Goal: Transaction & Acquisition: Purchase product/service

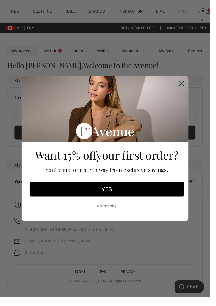
click at [191, 91] on circle "Close dialog" at bounding box center [186, 85] width 9 height 9
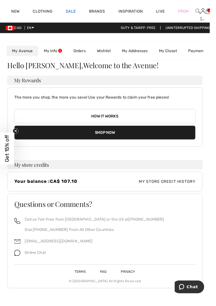
click at [76, 13] on link "Sale" at bounding box center [73, 12] width 10 height 6
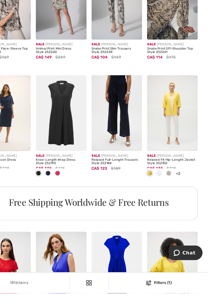
scroll to position [1130, 0]
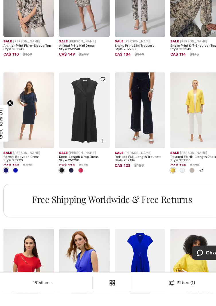
click at [86, 152] on img at bounding box center [83, 141] width 46 height 68
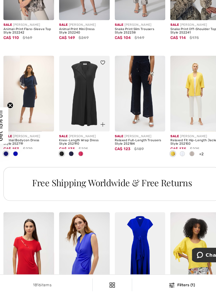
scroll to position [1150, 0]
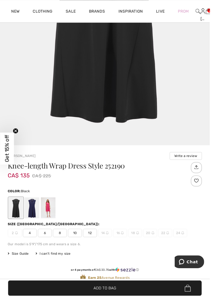
scroll to position [213, 0]
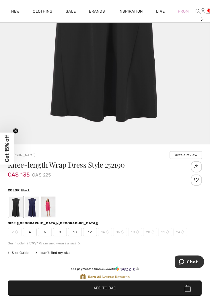
click at [36, 215] on div at bounding box center [32, 212] width 15 height 21
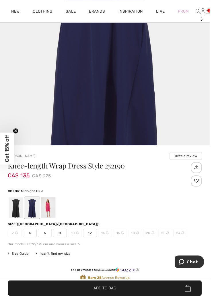
scroll to position [215, 0]
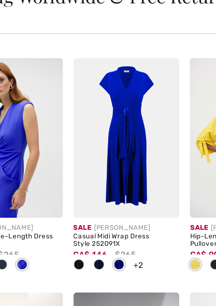
scroll to position [1250, 0]
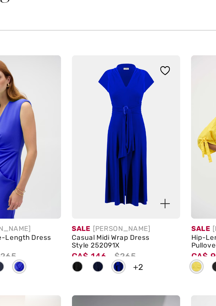
click at [113, 216] on span at bounding box center [112, 216] width 5 height 5
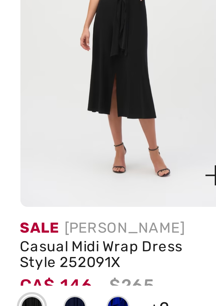
click at [134, 182] on img at bounding box center [133, 162] width 46 height 68
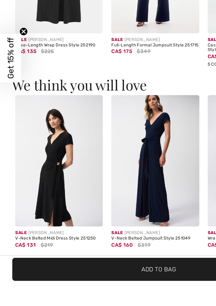
scroll to position [594, 0]
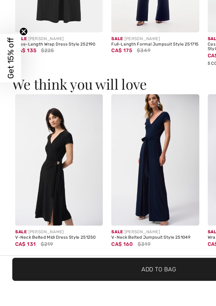
click at [38, 232] on img at bounding box center [40, 222] width 60 height 89
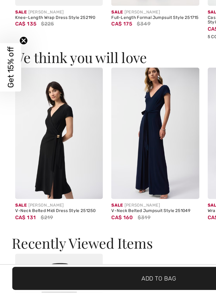
scroll to position [620, 0]
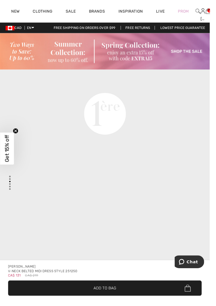
scroll to position [763, 0]
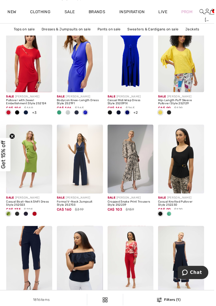
scroll to position [1337, 0]
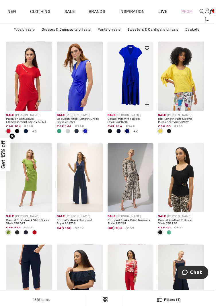
click at [138, 85] on img at bounding box center [133, 75] width 46 height 68
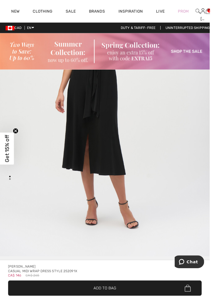
scroll to position [143, 0]
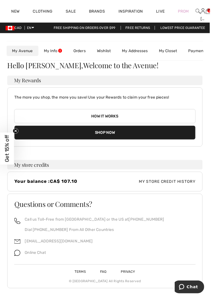
click at [149, 138] on button "Shop Now" at bounding box center [108, 136] width 186 height 15
click at [18, 143] on button "Shop Now" at bounding box center [108, 136] width 186 height 15
click at [19, 144] on button "Shop Now" at bounding box center [108, 136] width 186 height 15
click at [17, 144] on button "Shop Now" at bounding box center [108, 136] width 186 height 15
click at [147, 140] on button "Shop Now" at bounding box center [108, 136] width 186 height 15
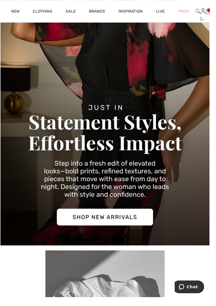
scroll to position [155, 0]
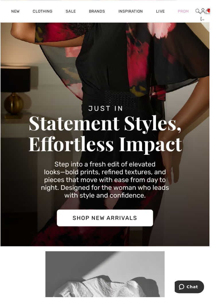
click at [127, 225] on img at bounding box center [107, 85] width 215 height 337
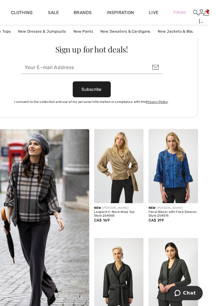
scroll to position [817, 0]
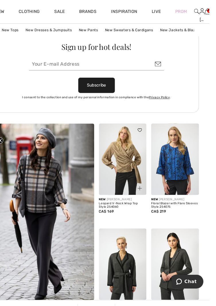
click at [140, 158] on img at bounding box center [133, 153] width 46 height 68
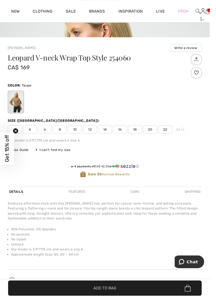
scroll to position [323, 0]
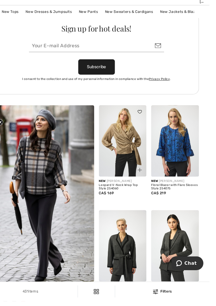
click at [149, 131] on div at bounding box center [145, 128] width 19 height 19
click at [151, 125] on img at bounding box center [149, 124] width 4 height 3
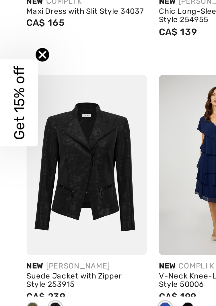
scroll to position [1436, 0]
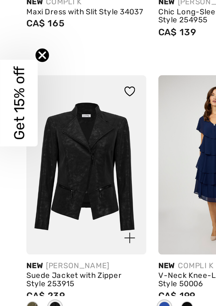
click at [13, 229] on span at bounding box center [12, 230] width 5 height 5
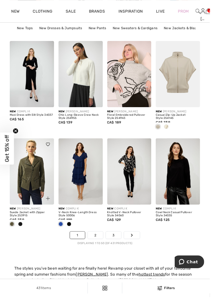
scroll to position [1436, 0]
click at [140, 245] on link "Next" at bounding box center [135, 242] width 16 height 7
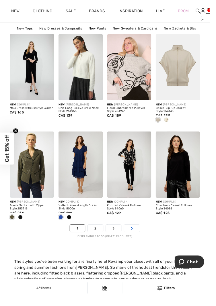
scroll to position [1455, 0]
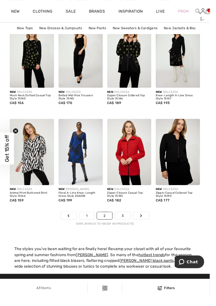
scroll to position [1457, 0]
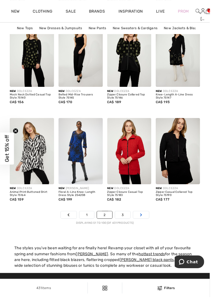
click at [147, 222] on link "Next" at bounding box center [145, 220] width 16 height 7
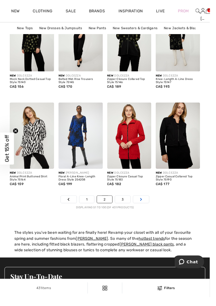
scroll to position [1476, 0]
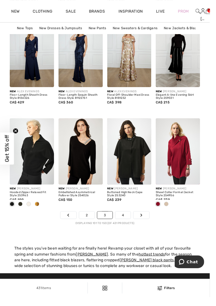
scroll to position [1459, 0]
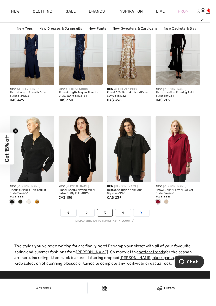
click at [150, 216] on link "Next" at bounding box center [145, 218] width 16 height 7
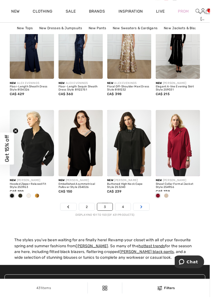
scroll to position [1478, 0]
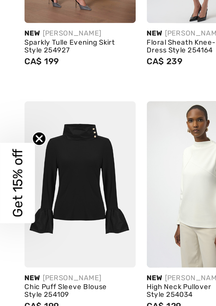
scroll to position [87, 0]
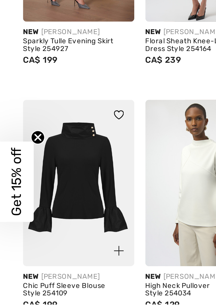
click at [22, 207] on span at bounding box center [21, 207] width 5 height 5
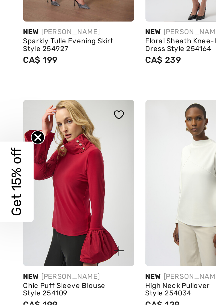
click at [13, 206] on span at bounding box center [12, 207] width 5 height 5
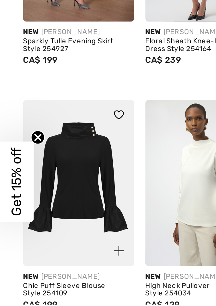
click at [22, 206] on span at bounding box center [21, 207] width 5 height 5
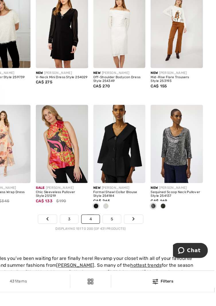
scroll to position [1436, 0]
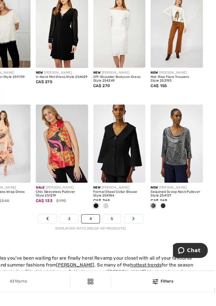
click at [149, 241] on link "Next" at bounding box center [145, 241] width 16 height 7
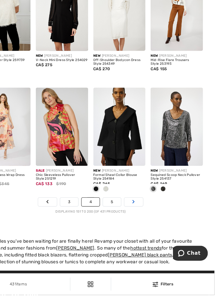
scroll to position [1457, 0]
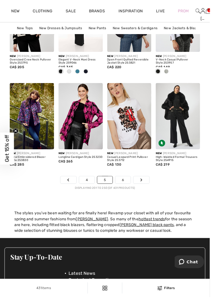
scroll to position [1492, 0]
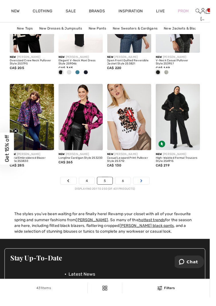
click at [147, 185] on link "Next" at bounding box center [145, 185] width 16 height 7
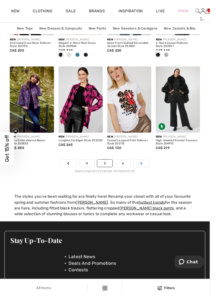
scroll to position [1511, 0]
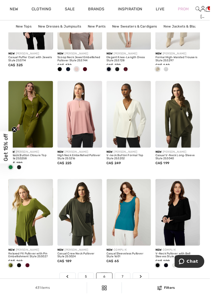
scroll to position [1408, 0]
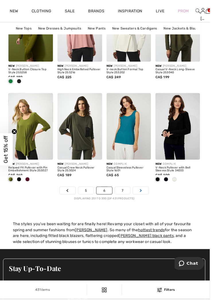
click at [147, 195] on link "Next" at bounding box center [145, 194] width 16 height 7
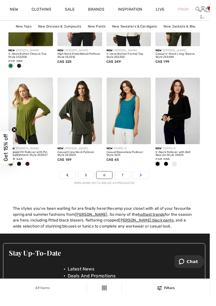
scroll to position [1501, 0]
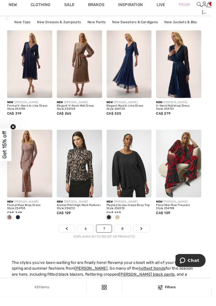
scroll to position [1441, 0]
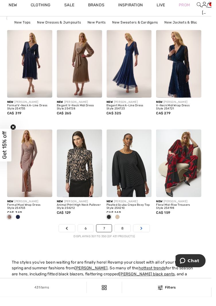
click at [147, 236] on link "Next" at bounding box center [145, 236] width 16 height 7
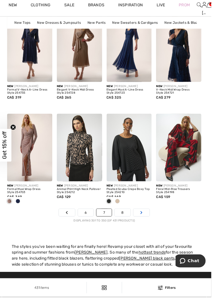
scroll to position [1461, 0]
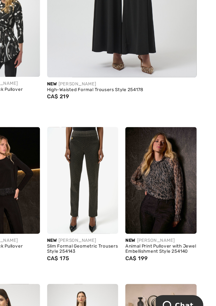
scroll to position [151, 0]
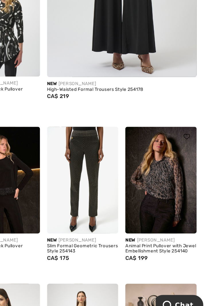
click at [185, 196] on img at bounding box center [183, 189] width 46 height 68
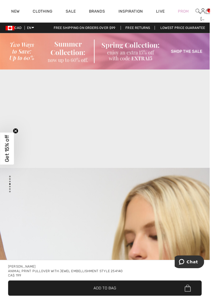
scroll to position [870, 0]
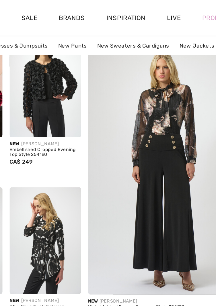
scroll to position [86, 0]
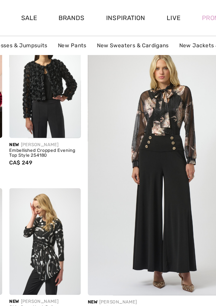
click at [162, 92] on img at bounding box center [158, 106] width 115 height 172
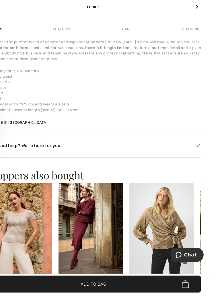
scroll to position [663, 0]
click at [179, 253] on img at bounding box center [171, 246] width 60 height 89
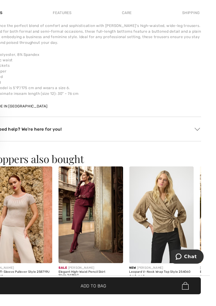
scroll to position [683, 0]
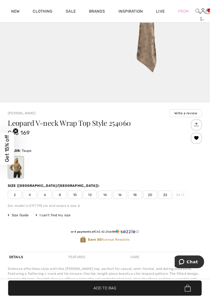
scroll to position [1003, 0]
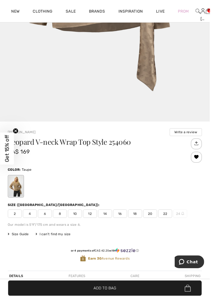
click at [110, 221] on span "14" at bounding box center [108, 220] width 14 height 9
click at [163, 304] on span "✔ Added to Bag Add to Bag" at bounding box center [107, 297] width 199 height 16
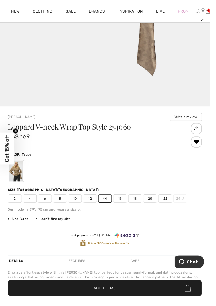
scroll to position [255, 0]
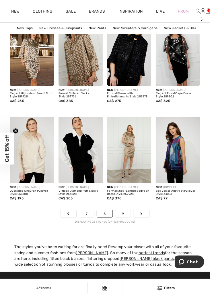
scroll to position [1460, 0]
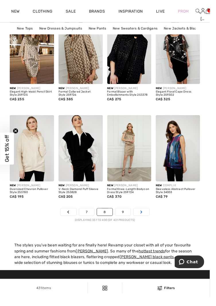
click at [148, 217] on link "Next" at bounding box center [145, 217] width 16 height 7
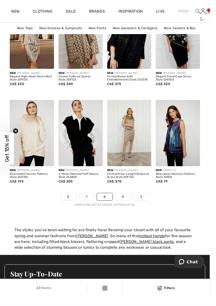
scroll to position [1479, 0]
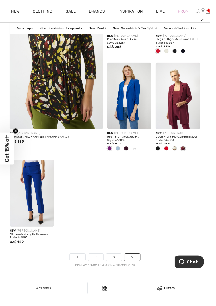
scroll to position [972, 0]
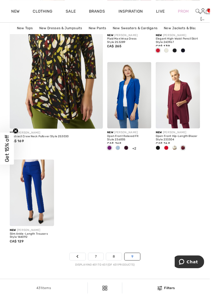
click at [142, 265] on link "9" at bounding box center [136, 263] width 16 height 7
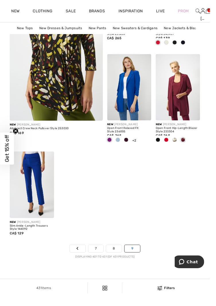
scroll to position [991, 0]
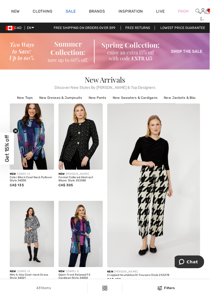
click at [75, 11] on link "Sale" at bounding box center [73, 12] width 10 height 6
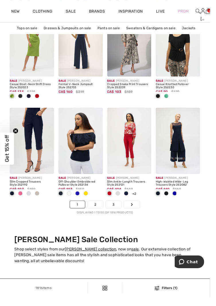
scroll to position [1468, 0]
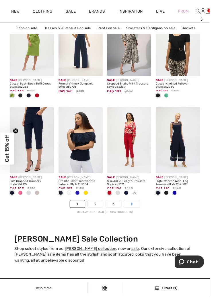
click at [138, 212] on link "Next" at bounding box center [135, 209] width 16 height 7
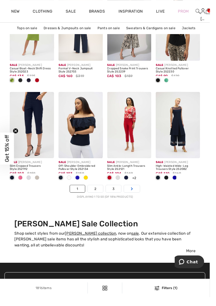
scroll to position [1487, 0]
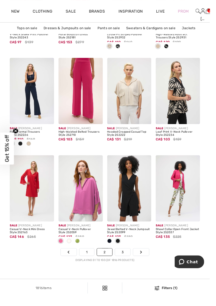
scroll to position [1419, 0]
click at [151, 259] on link "Next" at bounding box center [145, 259] width 16 height 7
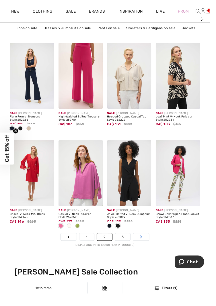
scroll to position [1438, 0]
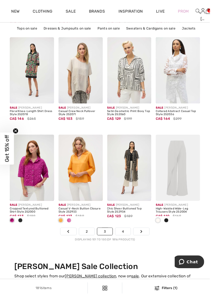
scroll to position [1441, 0]
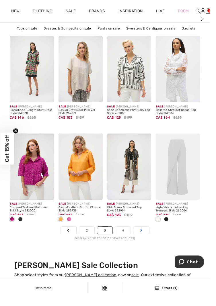
click at [148, 238] on link "Next" at bounding box center [145, 236] width 16 height 7
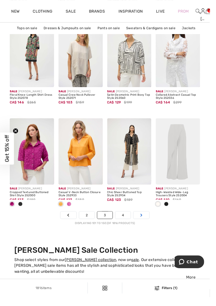
scroll to position [1460, 0]
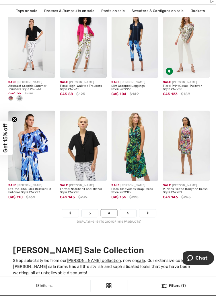
scroll to position [1453, 0]
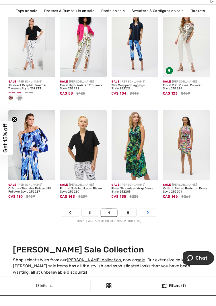
click at [149, 227] on link "Next" at bounding box center [145, 225] width 16 height 7
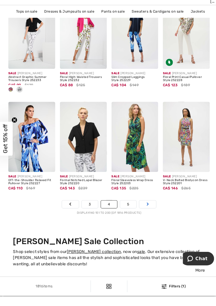
scroll to position [1473, 0]
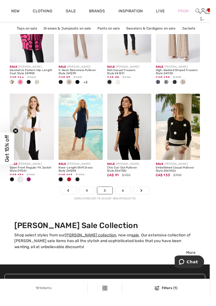
scroll to position [1484, 0]
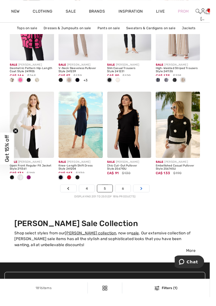
click at [150, 195] on link "Next" at bounding box center [145, 193] width 16 height 7
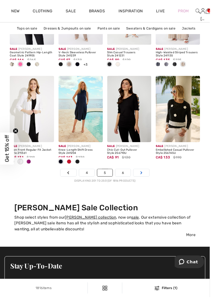
scroll to position [1503, 0]
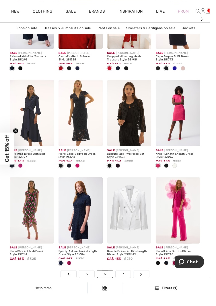
scroll to position [1398, 0]
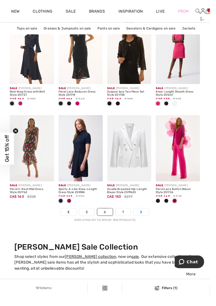
click at [150, 218] on link "Next" at bounding box center [145, 217] width 16 height 7
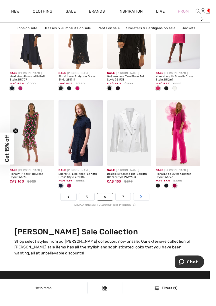
scroll to position [1479, 0]
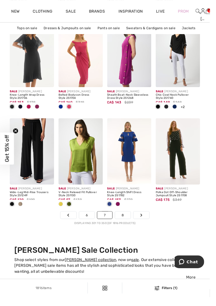
scroll to position [1458, 0]
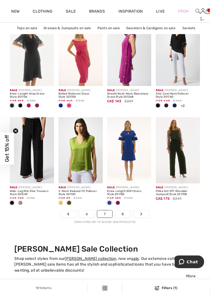
click at [149, 221] on link "Next" at bounding box center [145, 219] width 16 height 7
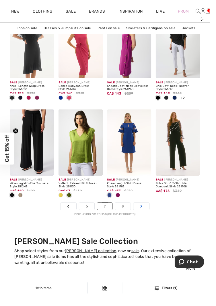
scroll to position [1477, 0]
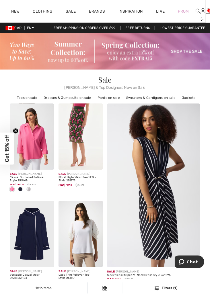
click at [215, 12] on img at bounding box center [214, 11] width 5 height 7
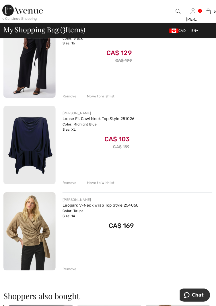
scroll to position [81, 0]
click at [71, 185] on div "Remove" at bounding box center [69, 182] width 14 height 5
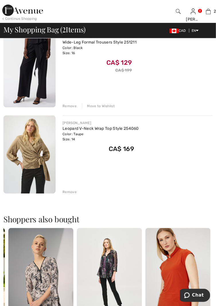
scroll to position [0, 0]
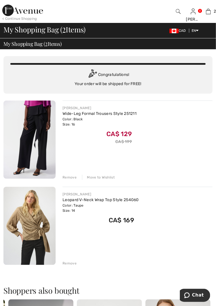
click at [41, 122] on img at bounding box center [29, 140] width 52 height 78
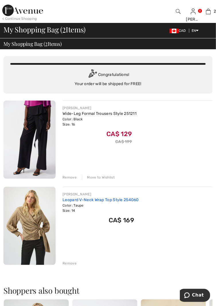
click at [96, 202] on link "Leopard V-Neck Wrap Top Style 254060" at bounding box center [100, 199] width 76 height 5
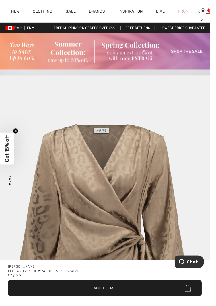
scroll to position [1023, 0]
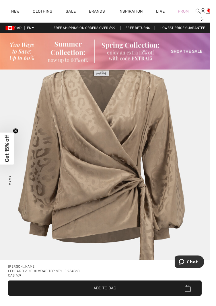
click at [147, 277] on div "[PERSON_NAME]" at bounding box center [107, 274] width 199 height 5
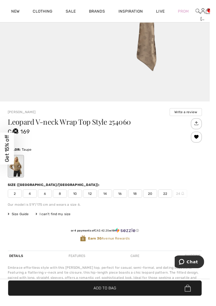
scroll to position [259, 0]
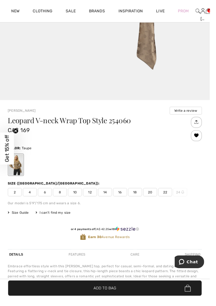
click at [25, 220] on span "Size Guide" at bounding box center [18, 218] width 21 height 5
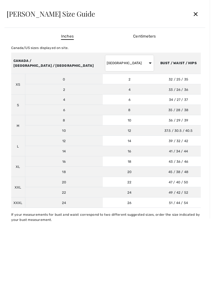
click at [118, 66] on select "AUSTRALIA UK France Germany Spain Italy Japan" at bounding box center [133, 64] width 50 height 17
click at [192, 47] on div "Canada/US sizes displayed on site." at bounding box center [108, 49] width 195 height 5
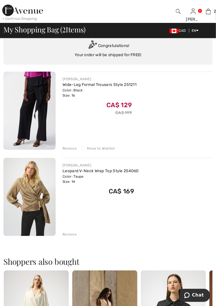
scroll to position [31, 0]
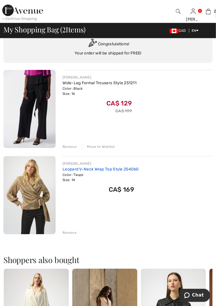
click at [105, 170] on link "Leopard V-Neck Wrap Top Style 254060" at bounding box center [100, 169] width 76 height 5
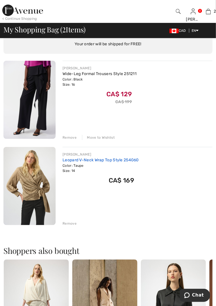
scroll to position [49, 0]
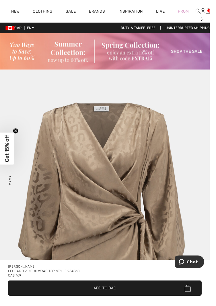
scroll to position [1023, 0]
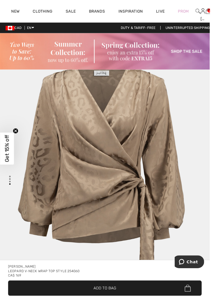
click at [139, 277] on div "[PERSON_NAME]" at bounding box center [107, 274] width 199 height 5
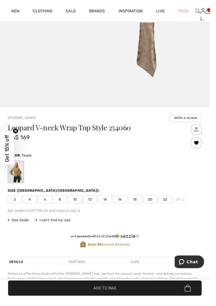
scroll to position [252, 0]
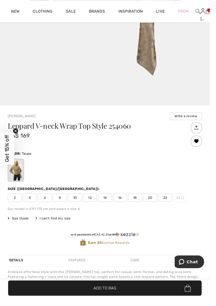
click at [122, 204] on span "16" at bounding box center [123, 203] width 14 height 9
click at [141, 304] on span "✔ Added to Bag Add to Bag" at bounding box center [107, 297] width 199 height 16
click at [213, 11] on img at bounding box center [214, 11] width 5 height 7
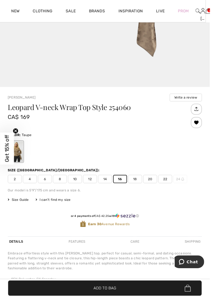
scroll to position [1003, 0]
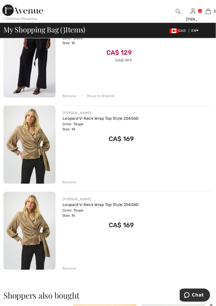
scroll to position [82, 0]
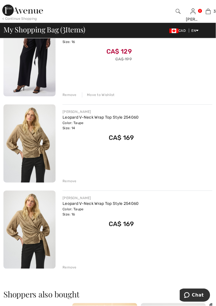
click at [70, 184] on div "[PERSON_NAME] Wide-Leg Formal Trousers Style 251211 Color: Black Size: 16 Final…" at bounding box center [107, 222] width 209 height 409
click at [70, 182] on div "Remove" at bounding box center [69, 181] width 14 height 5
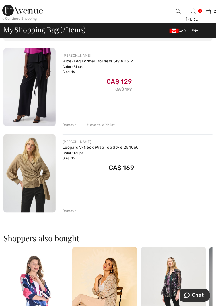
scroll to position [0, 0]
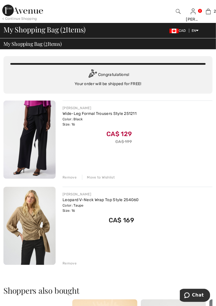
click at [82, 30] on span "My Shopping Bag ( 2 Items)" at bounding box center [44, 29] width 82 height 7
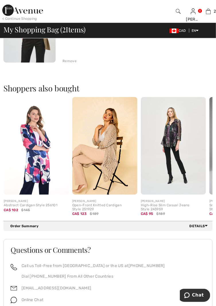
scroll to position [221, 0]
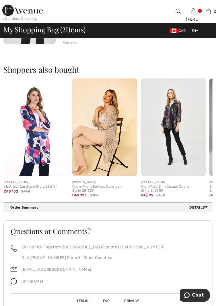
click at [202, 207] on span "Details" at bounding box center [199, 207] width 21 height 5
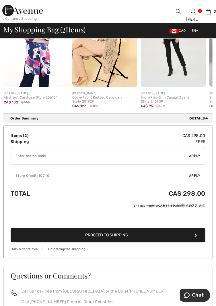
scroll to position [310, 0]
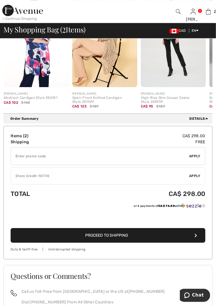
click at [196, 178] on div "✔ Store Credit: 107.10 Apply Remove" at bounding box center [108, 175] width 194 height 17
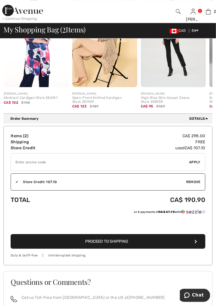
click at [50, 162] on input "TEXT" at bounding box center [100, 161] width 178 height 17
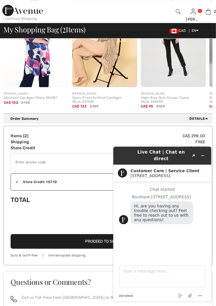
click at [54, 248] on button "Proceed to Shipping" at bounding box center [108, 241] width 194 height 15
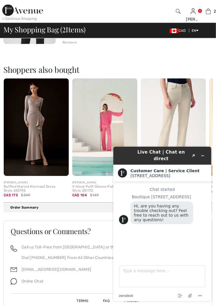
scroll to position [221, 0]
click at [61, 212] on div "Order Summary Details" at bounding box center [107, 208] width 209 height 10
click at [205, 152] on button "Minimize widget" at bounding box center [202, 155] width 9 height 8
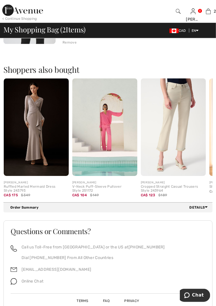
click at [199, 208] on span "Details" at bounding box center [199, 207] width 21 height 5
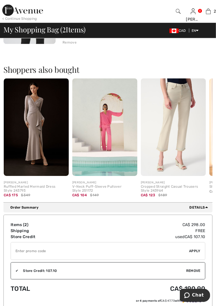
click at [33, 251] on input "TEXT" at bounding box center [100, 251] width 178 height 17
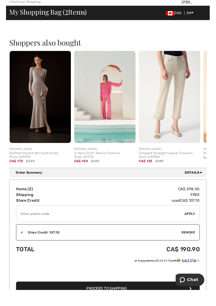
scroll to position [260, 0]
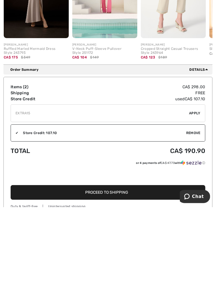
type input "EXTRA15"
click at [194, 212] on span "Apply" at bounding box center [194, 211] width 11 height 5
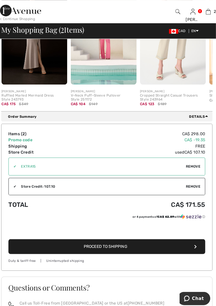
scroll to position [313, 0]
click at [149, 245] on button "Proceed to Shipping" at bounding box center [108, 244] width 194 height 15
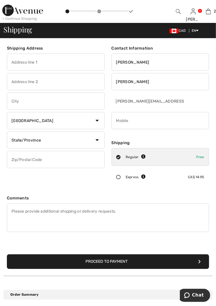
click at [72, 61] on input "text" at bounding box center [56, 62] width 98 height 17
type input "[STREET_ADDRESS][PERSON_NAME]"
type input "[GEOGRAPHIC_DATA]"
select select "AB"
type input "T5T 4G7"
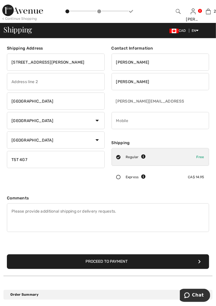
type input "7808841106"
type input "T5T4G7"
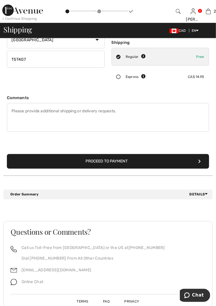
scroll to position [101, 0]
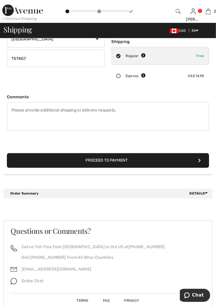
click at [180, 160] on button "Proceed to Payment" at bounding box center [108, 160] width 202 height 15
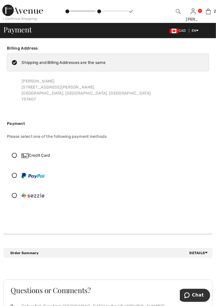
click at [16, 153] on icon at bounding box center [14, 155] width 14 height 5
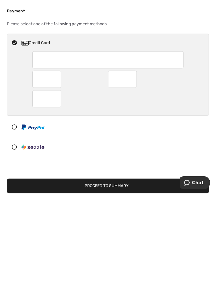
scroll to position [2, 0]
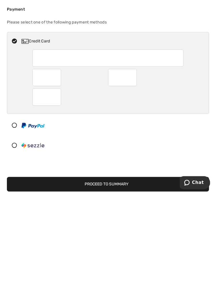
click at [156, 299] on button "Proceed to Summary" at bounding box center [108, 296] width 202 height 15
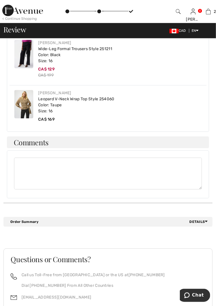
scroll to position [342, 0]
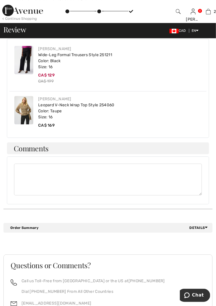
click at [193, 227] on span "Details" at bounding box center [199, 227] width 21 height 5
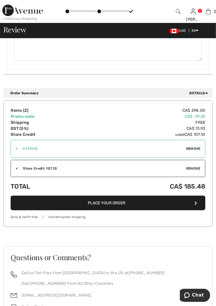
scroll to position [479, 0]
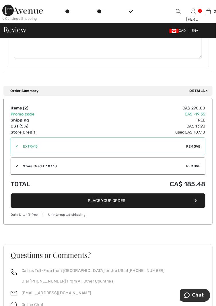
click at [187, 200] on button "Place Your Order" at bounding box center [108, 200] width 194 height 15
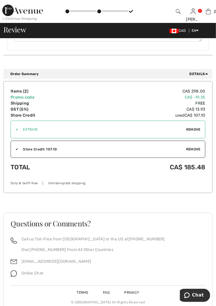
scroll to position [497, 0]
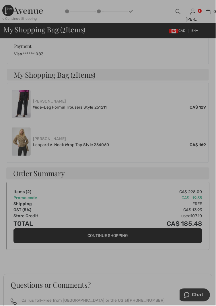
scroll to position [311, 0]
